Goal: Check status: Check status

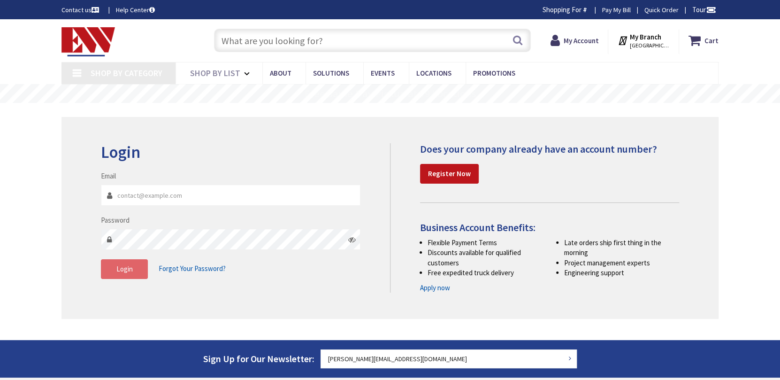
type input "[PERSON_NAME][EMAIL_ADDRESS][DOMAIN_NAME]"
click at [130, 268] on span "Login" at bounding box center [124, 268] width 16 height 9
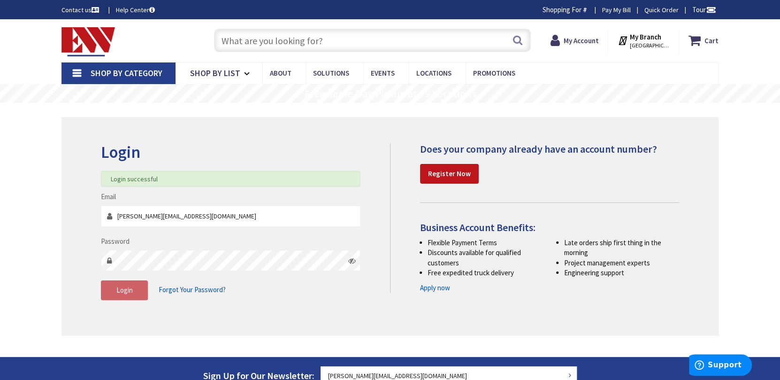
type input "[STREET_ADDRESS][US_STATE]"
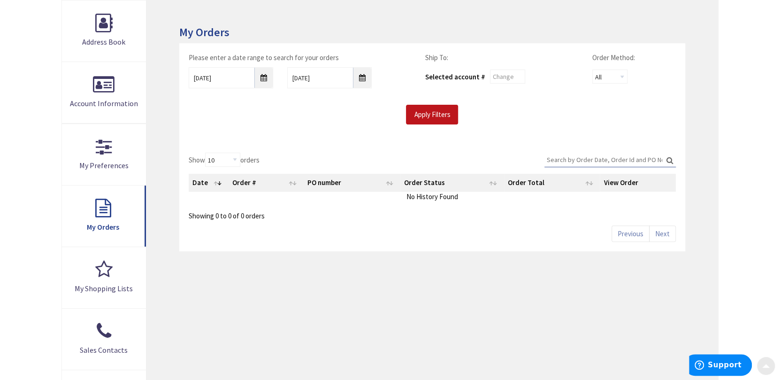
scroll to position [141, 0]
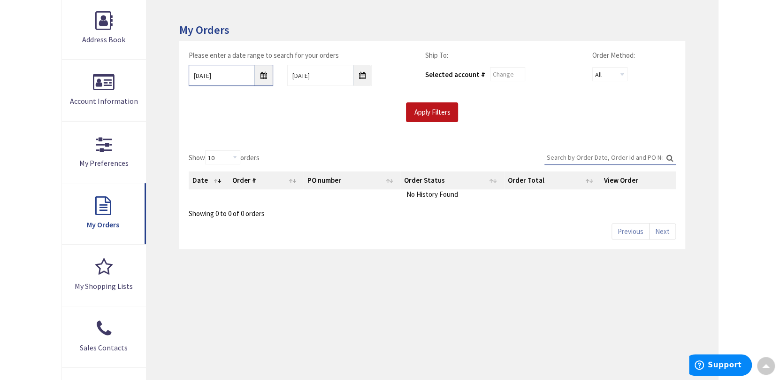
click at [264, 72] on input "[DATE]" at bounding box center [231, 75] width 85 height 21
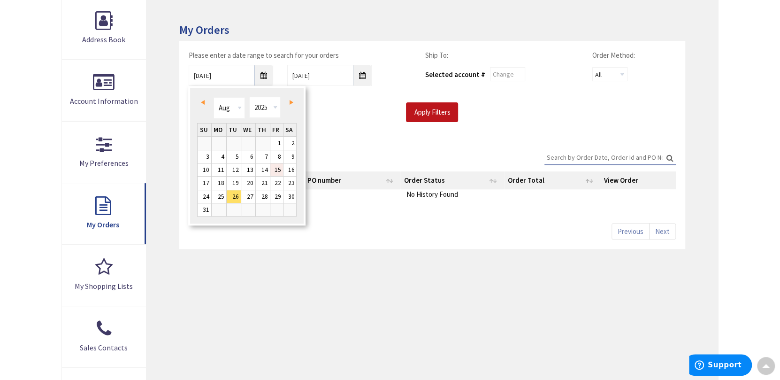
click at [276, 170] on link "15" at bounding box center [276, 169] width 13 height 13
type input "[DATE]"
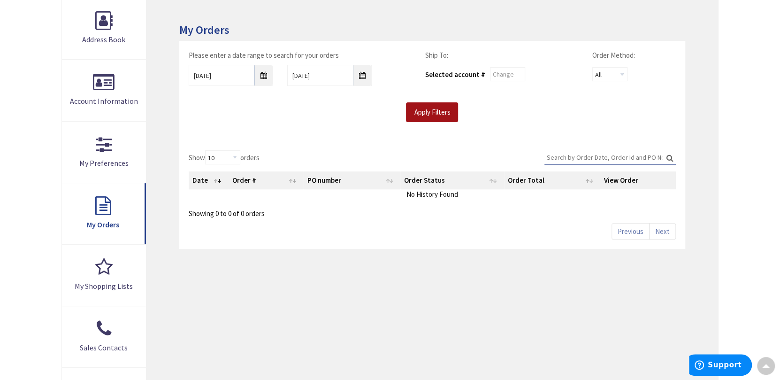
click at [431, 109] on input "Apply Filters" at bounding box center [432, 112] width 52 height 20
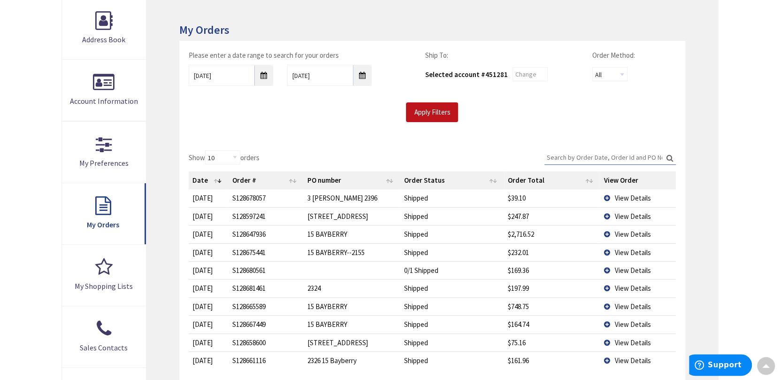
click at [639, 198] on span "View Details" at bounding box center [633, 197] width 36 height 9
